Goal: Information Seeking & Learning: Learn about a topic

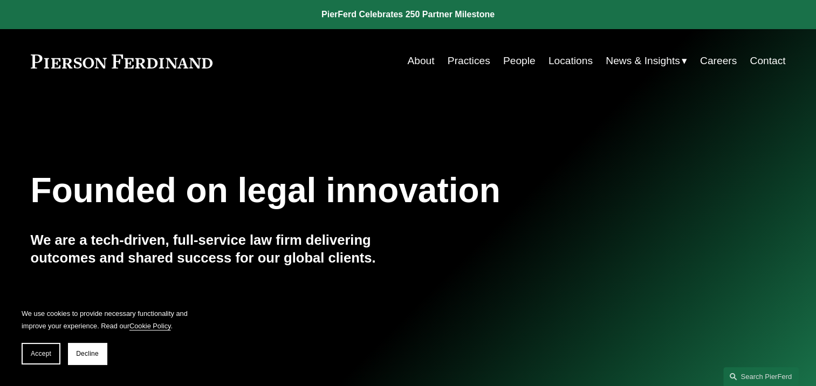
click at [467, 59] on link "Practices" at bounding box center [469, 61] width 43 height 20
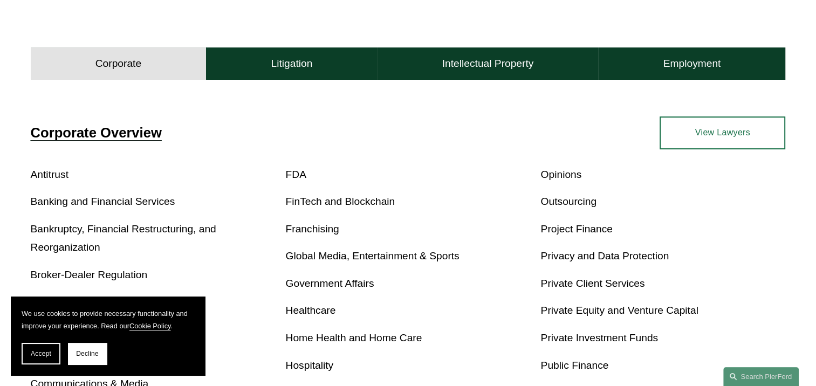
scroll to position [324, 0]
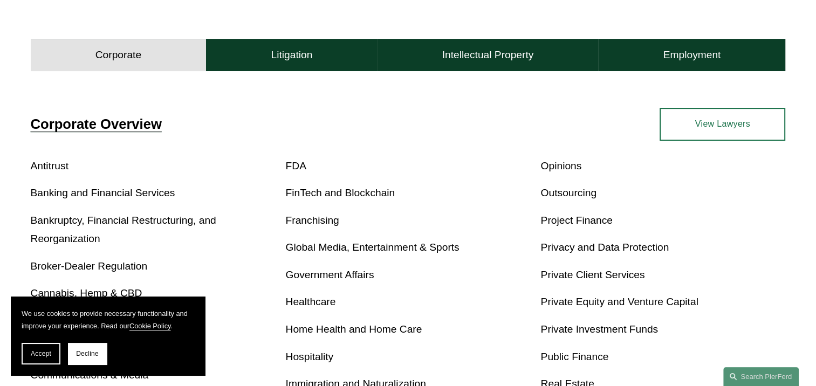
drag, startPoint x: 86, startPoint y: 353, endPoint x: 99, endPoint y: 351, distance: 13.6
click at [86, 352] on span "Decline" at bounding box center [87, 354] width 23 height 8
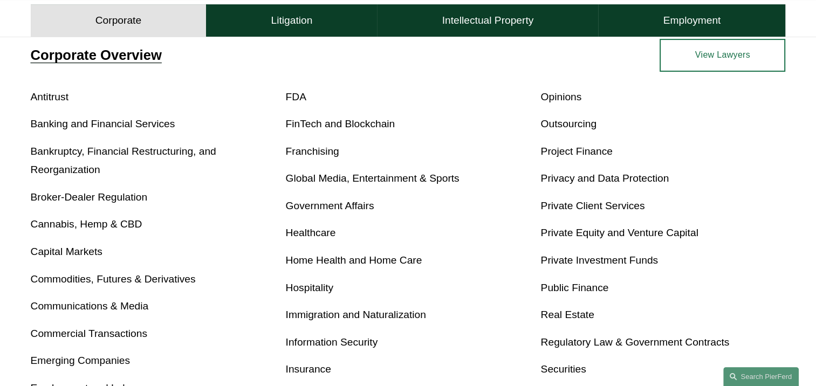
scroll to position [378, 0]
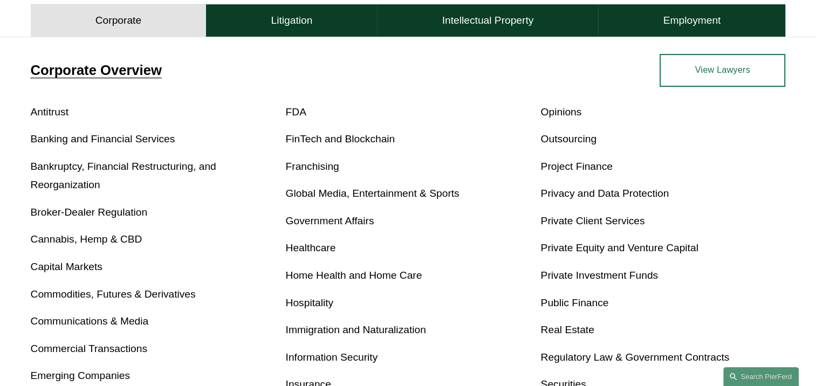
click at [389, 332] on link "Immigration and Naturalization" at bounding box center [356, 329] width 140 height 11
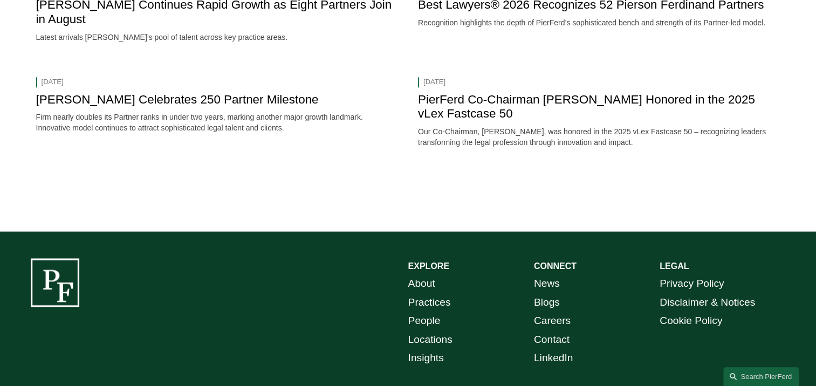
scroll to position [1349, 0]
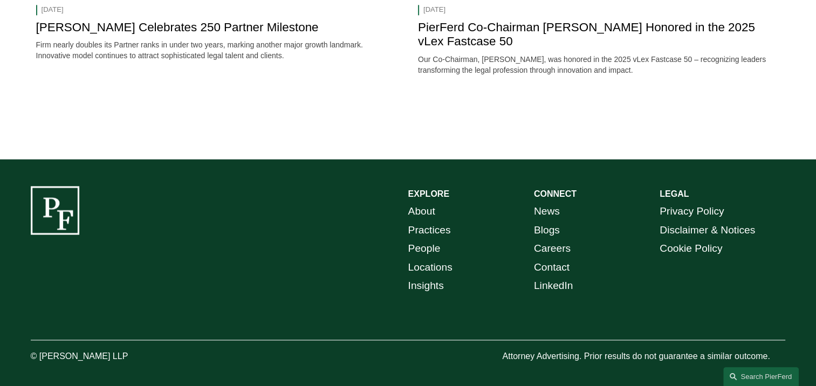
click at [427, 242] on link "People" at bounding box center [424, 249] width 32 height 19
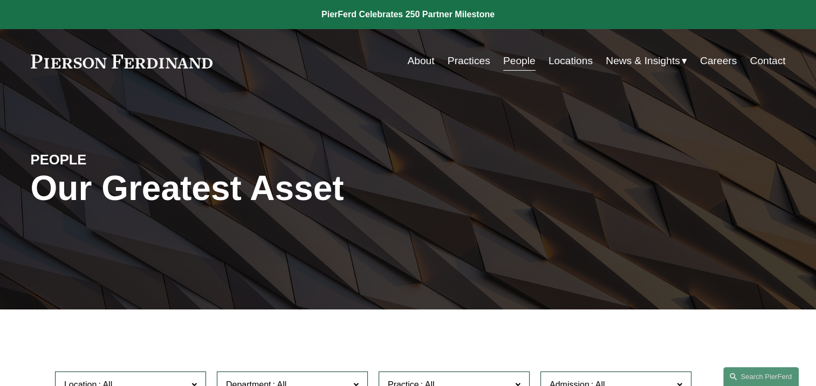
scroll to position [108, 0]
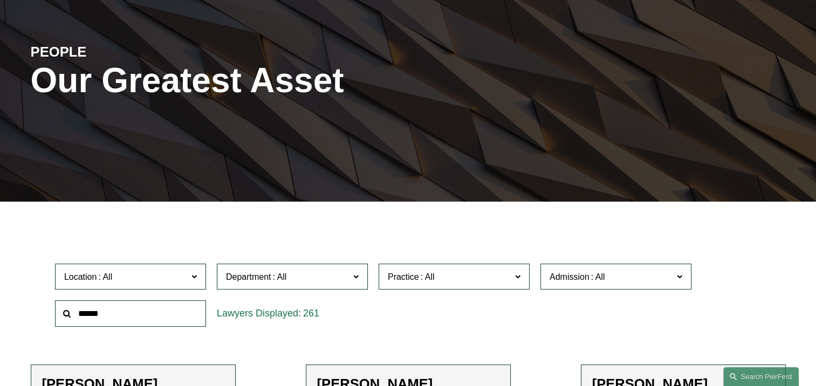
click at [360, 274] on label "Department" at bounding box center [292, 277] width 151 height 26
click at [516, 274] on span at bounding box center [517, 276] width 5 height 14
click at [0, 0] on link "Immigration and Naturalization" at bounding box center [0, 0] width 0 height 0
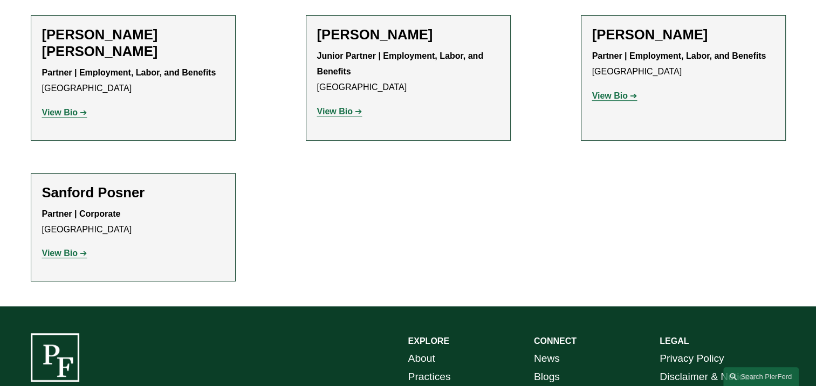
scroll to position [469, 0]
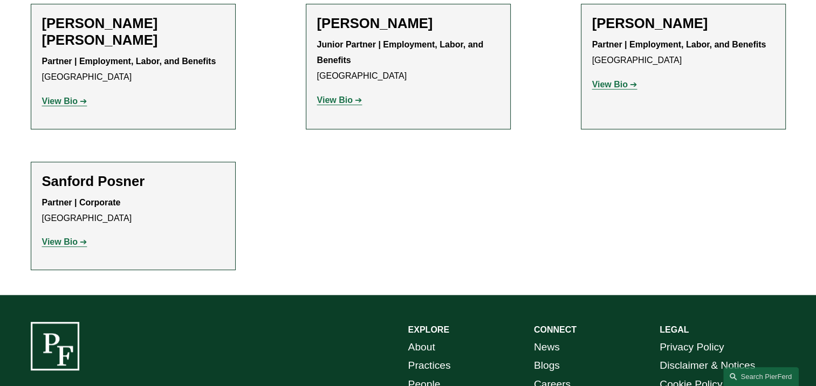
click at [78, 240] on link "View Bio" at bounding box center [64, 241] width 45 height 9
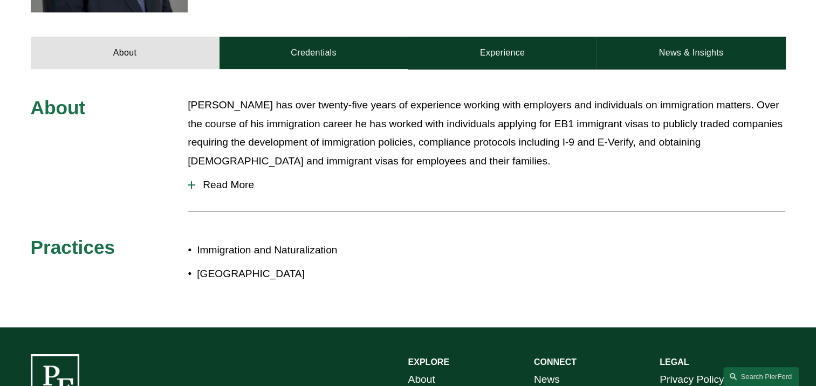
scroll to position [432, 0]
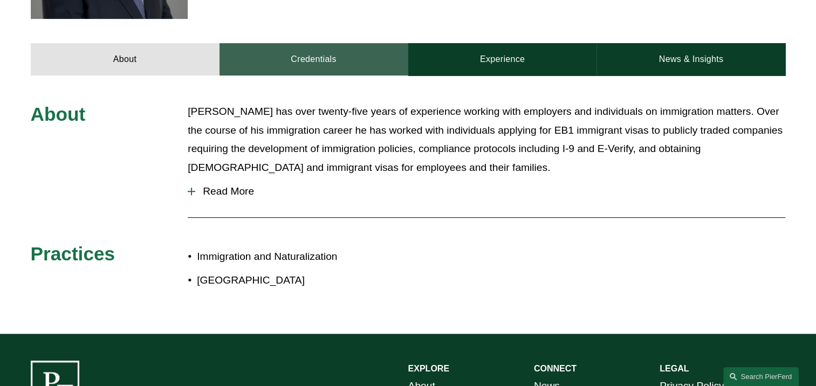
click at [312, 63] on link "Credentials" at bounding box center [314, 59] width 189 height 32
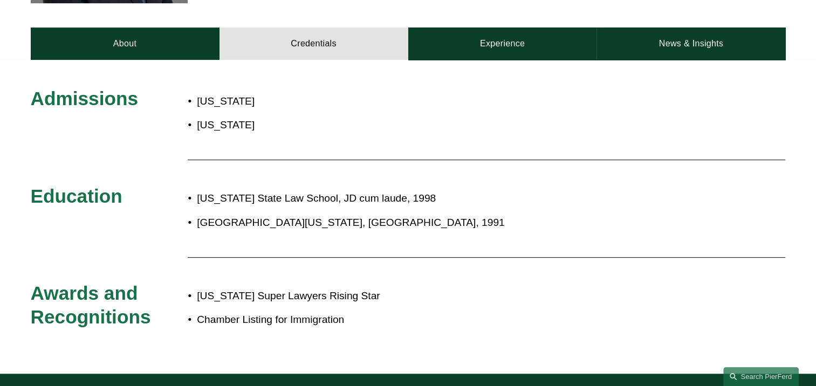
scroll to position [324, 0]
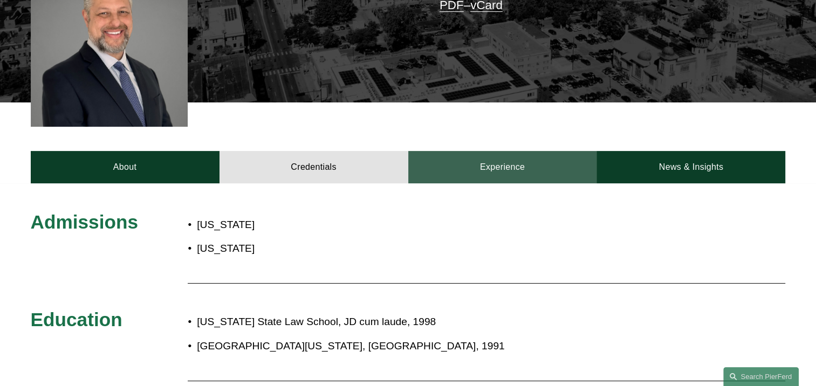
click at [514, 157] on link "Experience" at bounding box center [502, 167] width 189 height 32
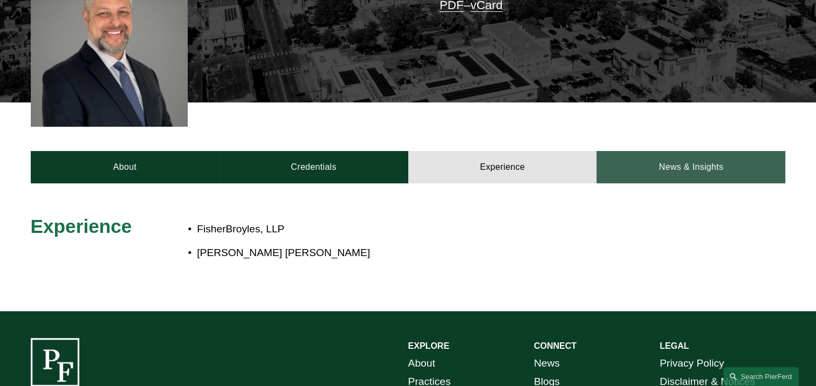
click at [691, 178] on link "News & Insights" at bounding box center [691, 167] width 189 height 32
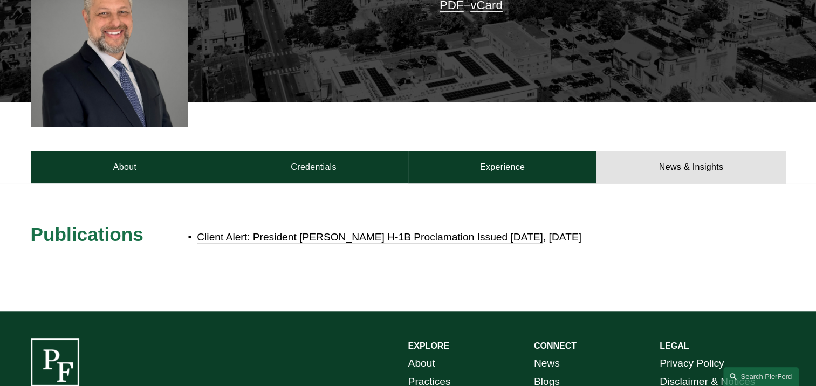
click at [529, 238] on link "Client Alert: President [PERSON_NAME] H-1B Proclamation Issued [DATE]" at bounding box center [370, 236] width 346 height 11
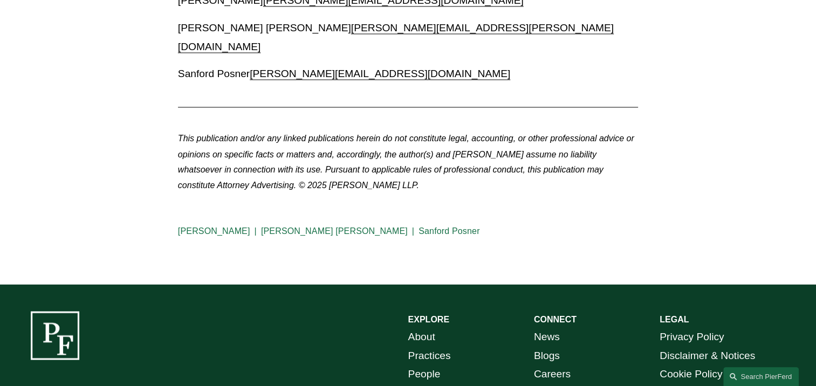
scroll to position [1888, 0]
